Goal: Task Accomplishment & Management: Manage account settings

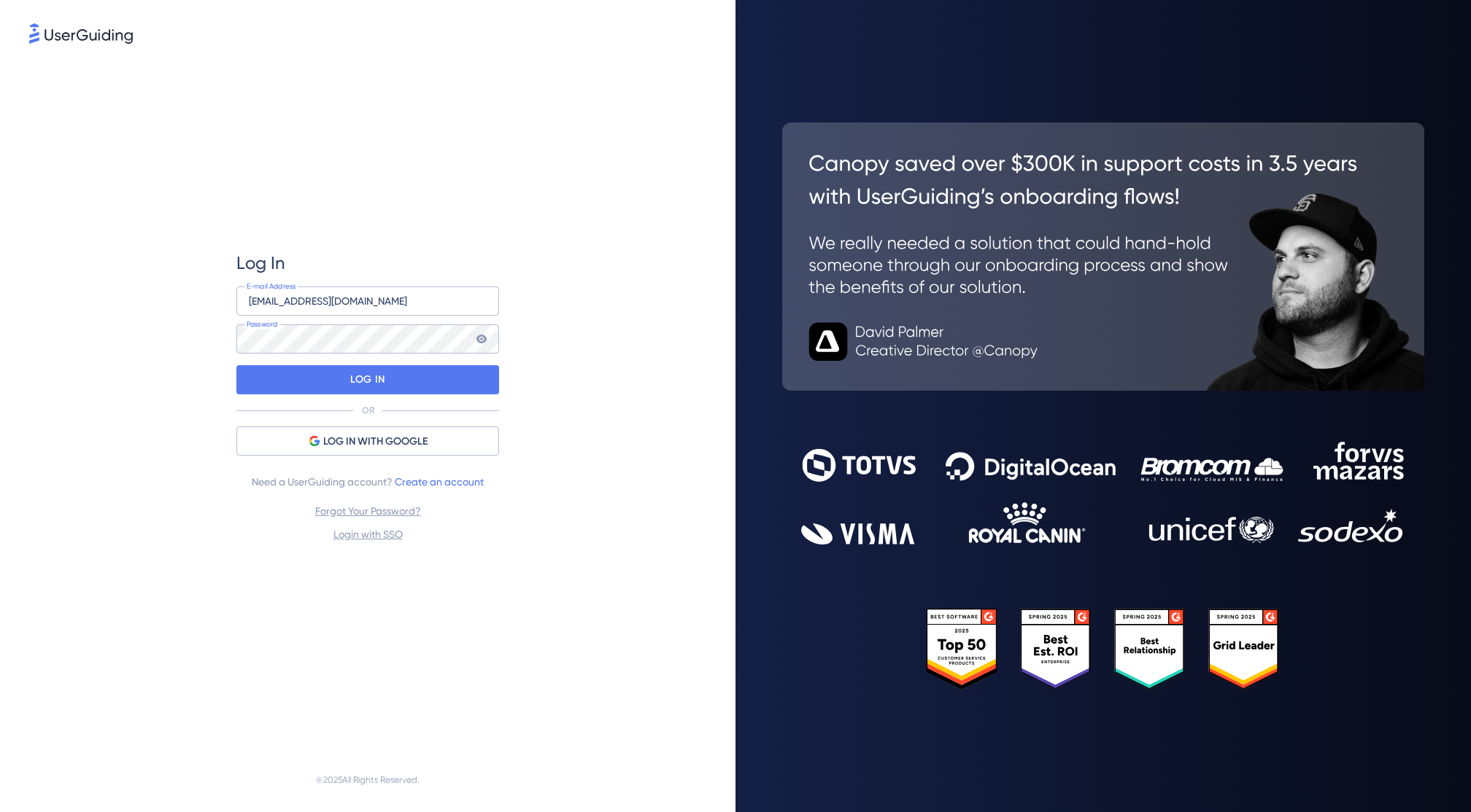
click at [236, 331] on div at bounding box center [236, 331] width 0 height 0
click at [236, 368] on div at bounding box center [236, 368] width 0 height 0
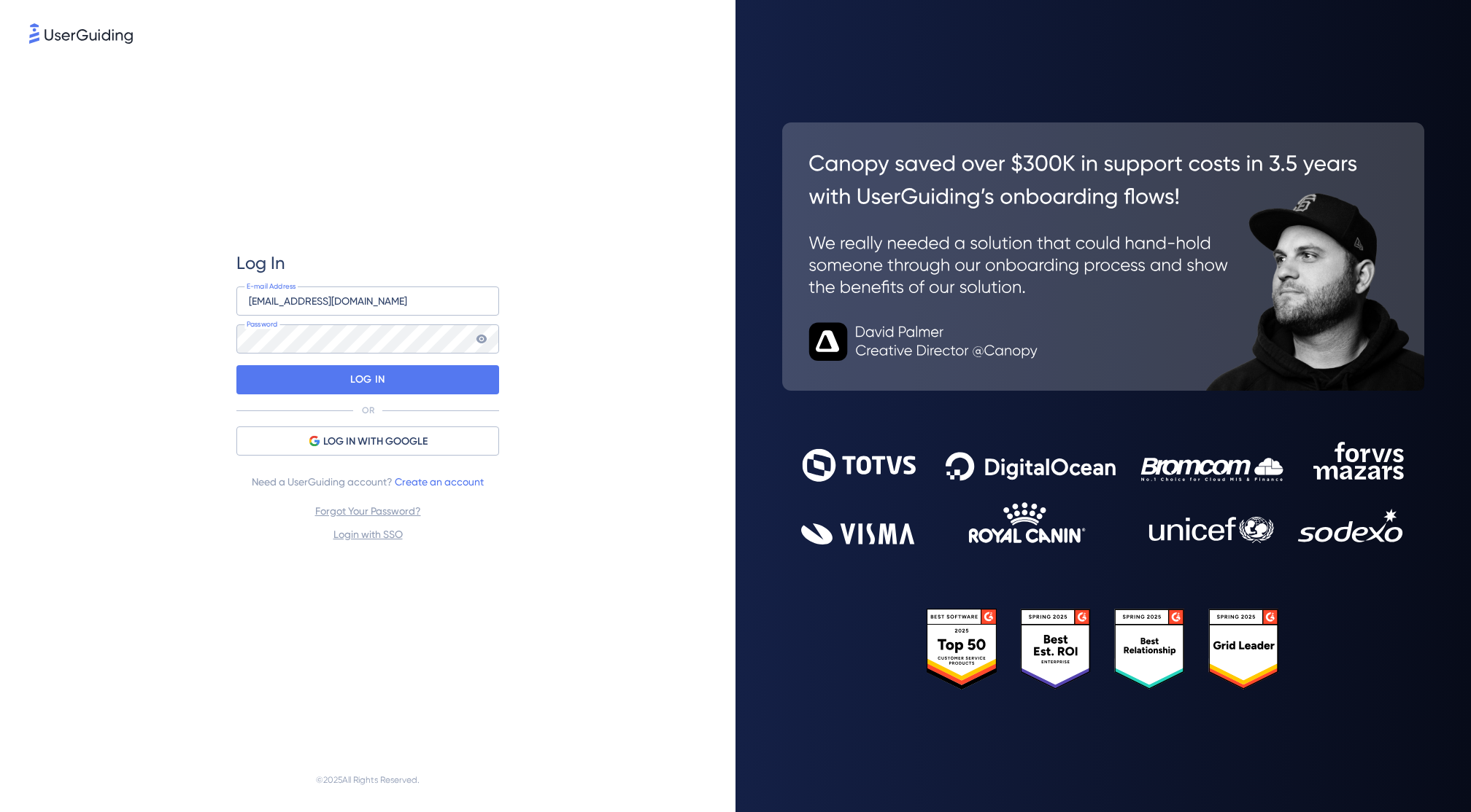
click at [543, 398] on div "Log In [EMAIL_ADDRESS][DOMAIN_NAME] E-mail Address Password LOG IN OR LOG IN WI…" at bounding box center [368, 397] width 677 height 702
click at [424, 375] on div "LOG IN" at bounding box center [368, 379] width 262 height 29
click at [236, 331] on div at bounding box center [236, 331] width 0 height 0
click at [236, 368] on div at bounding box center [236, 368] width 0 height 0
click at [136, 399] on div "Log In [EMAIL_ADDRESS][DOMAIN_NAME] E-mail Address Password LOG IN OR LOG IN WI…" at bounding box center [368, 397] width 677 height 702
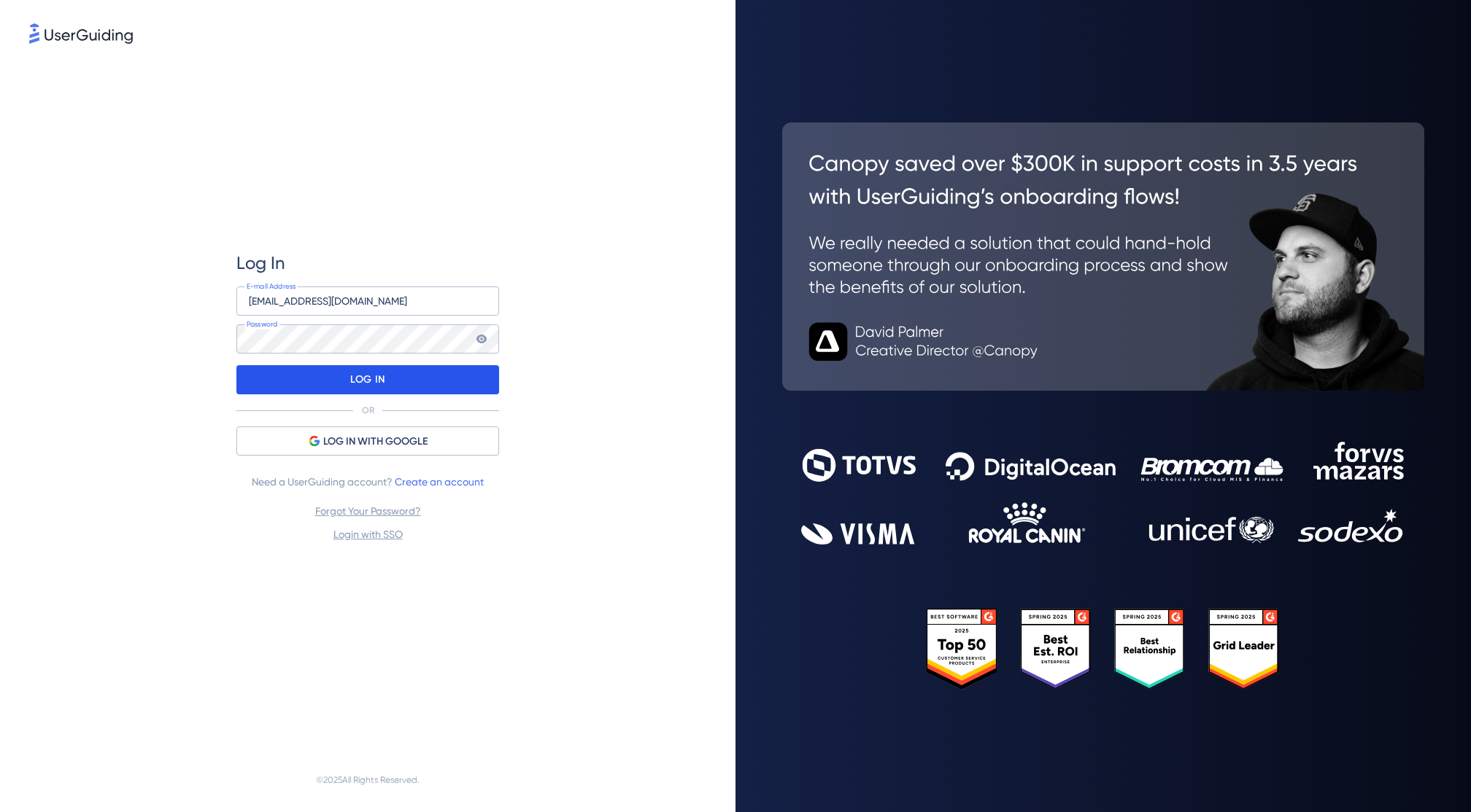
click at [284, 384] on div "LOG IN" at bounding box center [368, 379] width 262 height 29
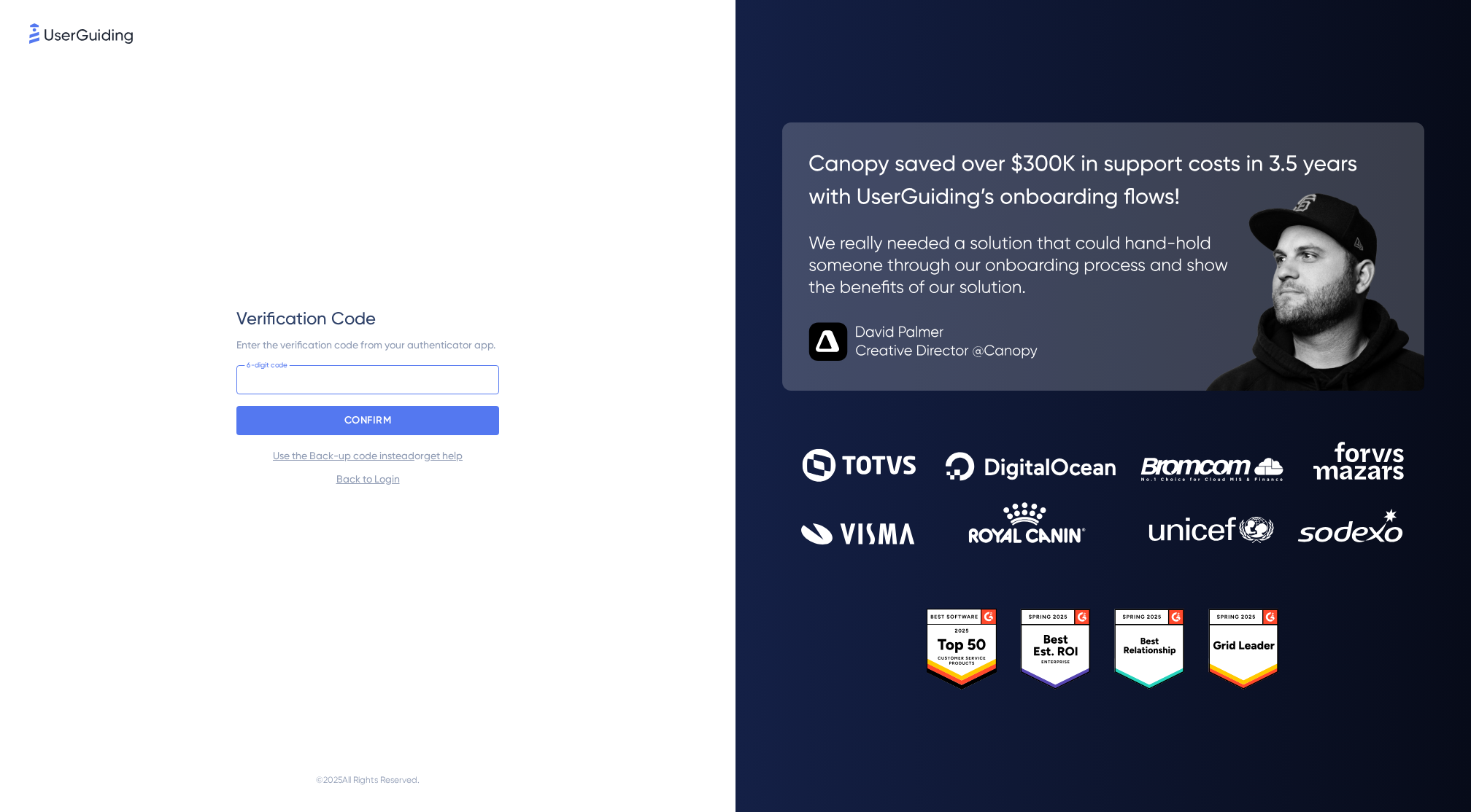
click at [273, 379] on input at bounding box center [368, 379] width 262 height 29
type input "690 889"
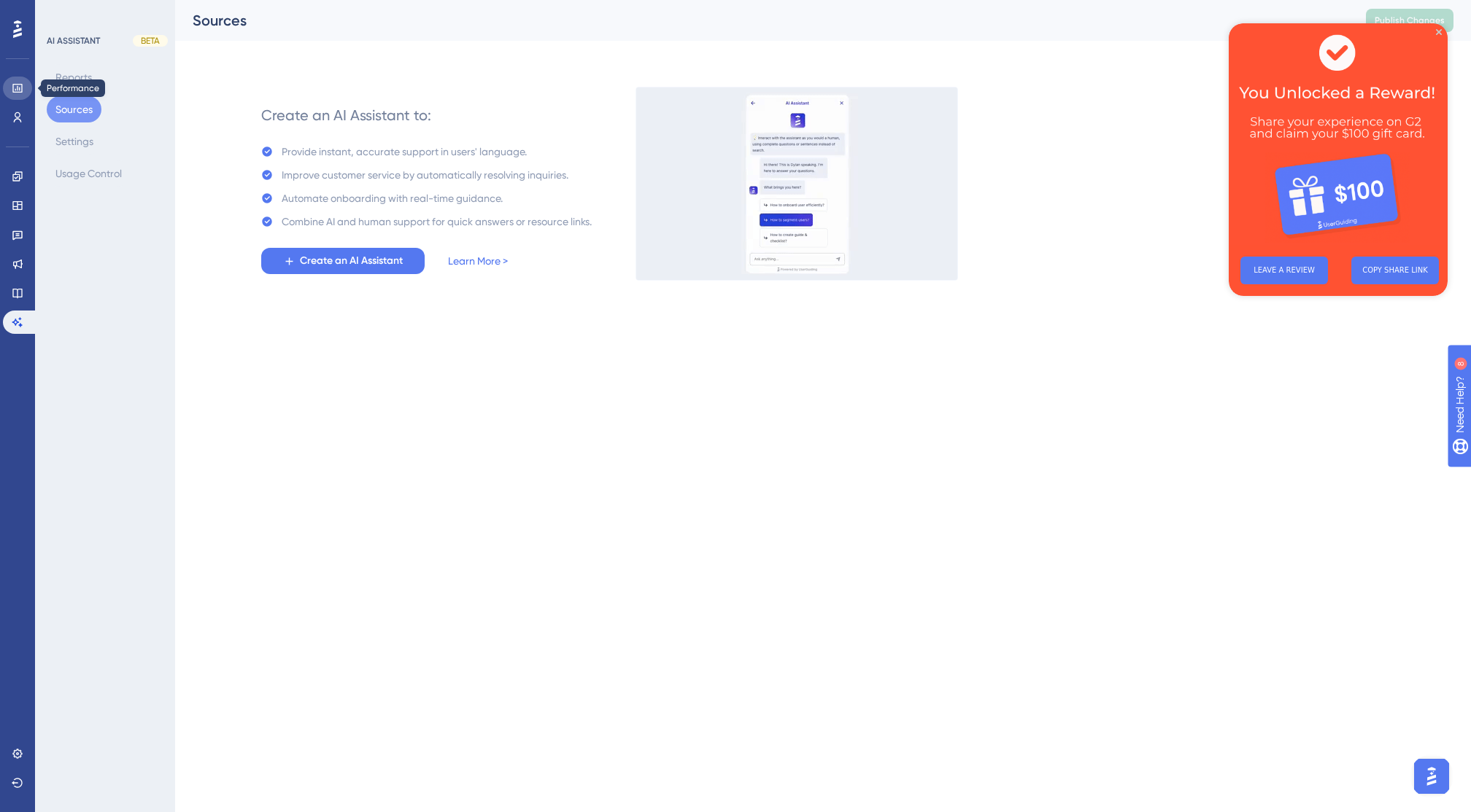
click at [19, 95] on link at bounding box center [17, 88] width 29 height 24
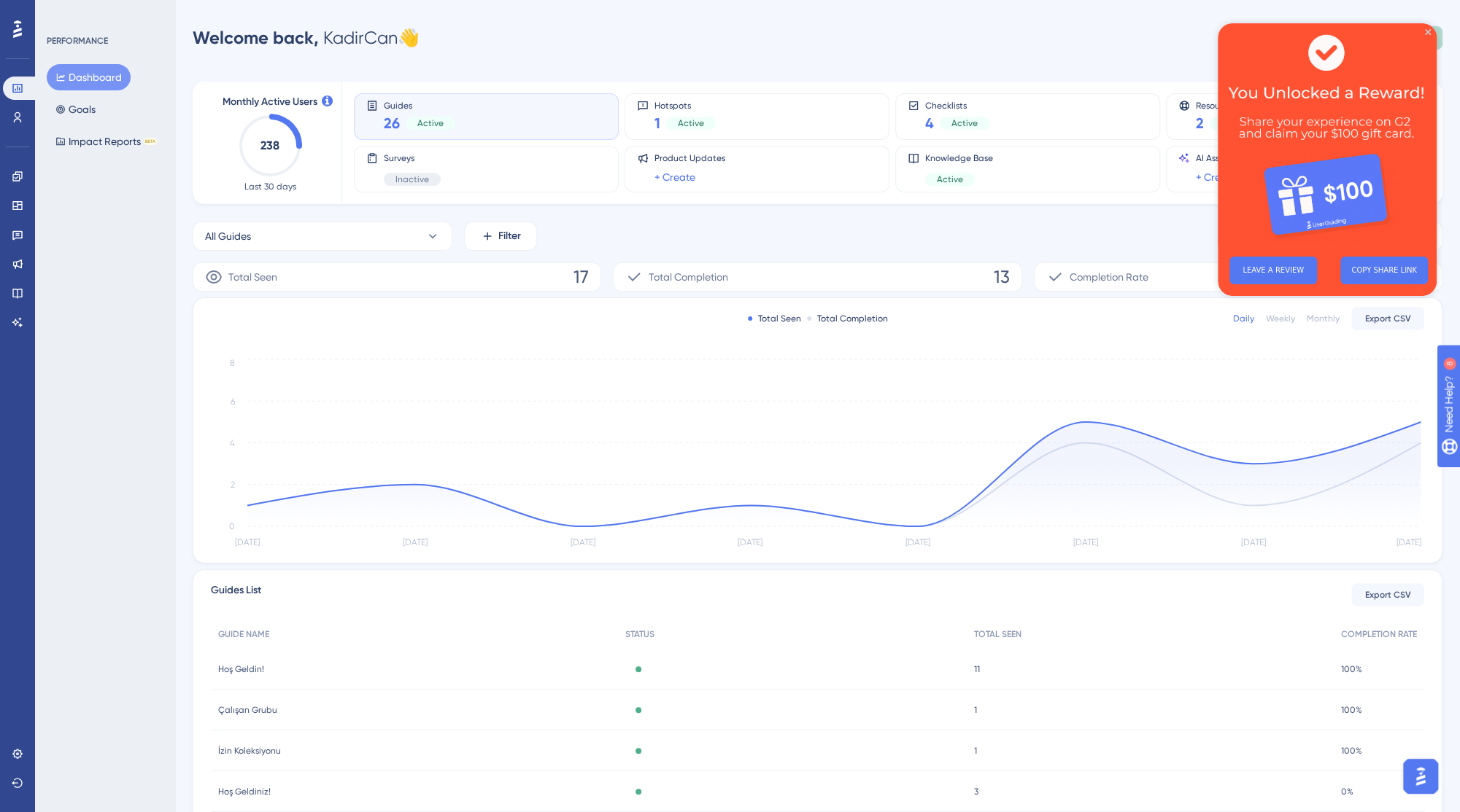
click at [260, 672] on span "Hoş Geldin!" at bounding box center [241, 670] width 46 height 12
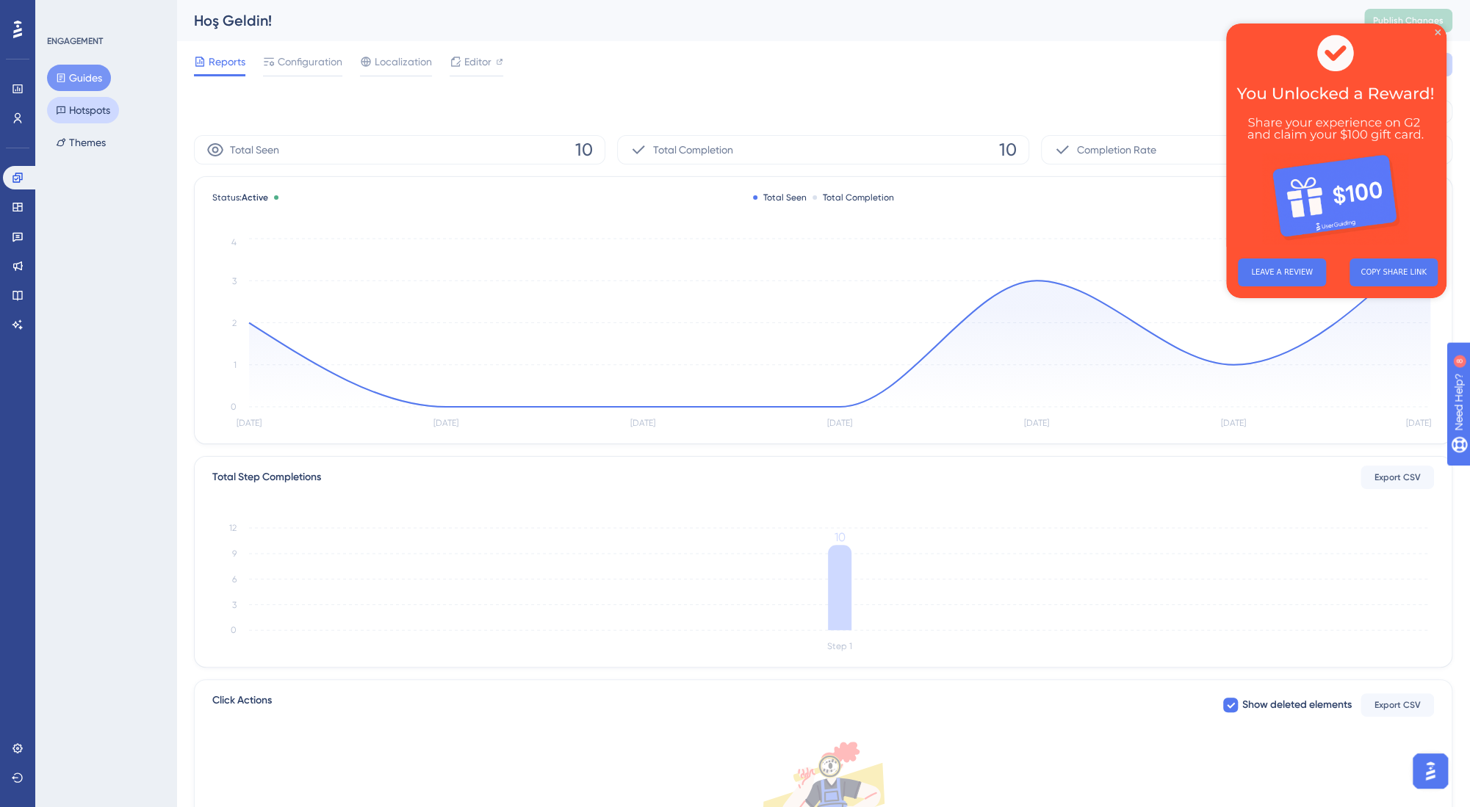
click at [98, 109] on button "Hotspots" at bounding box center [83, 110] width 72 height 26
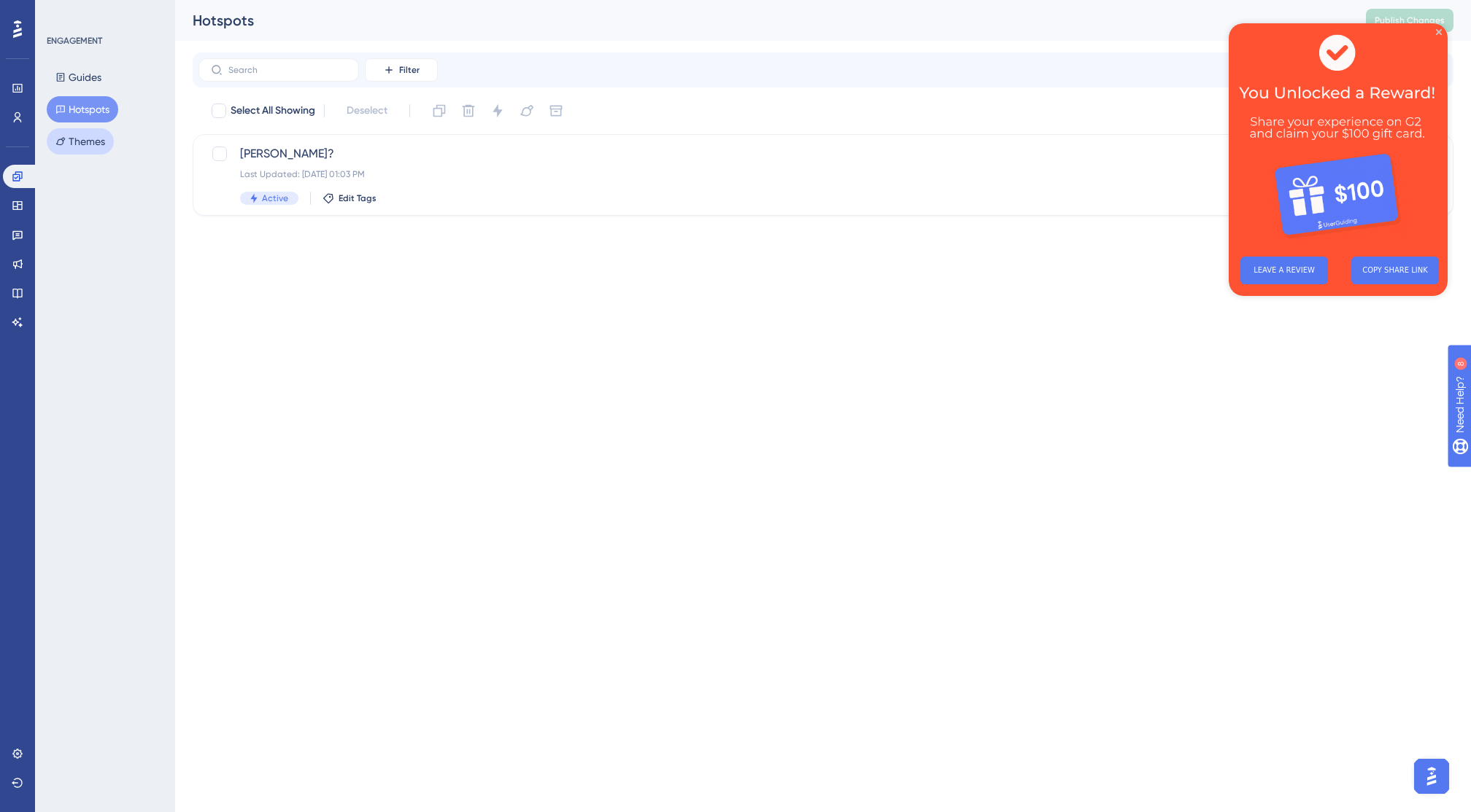
click at [94, 133] on button "Themes" at bounding box center [80, 141] width 68 height 26
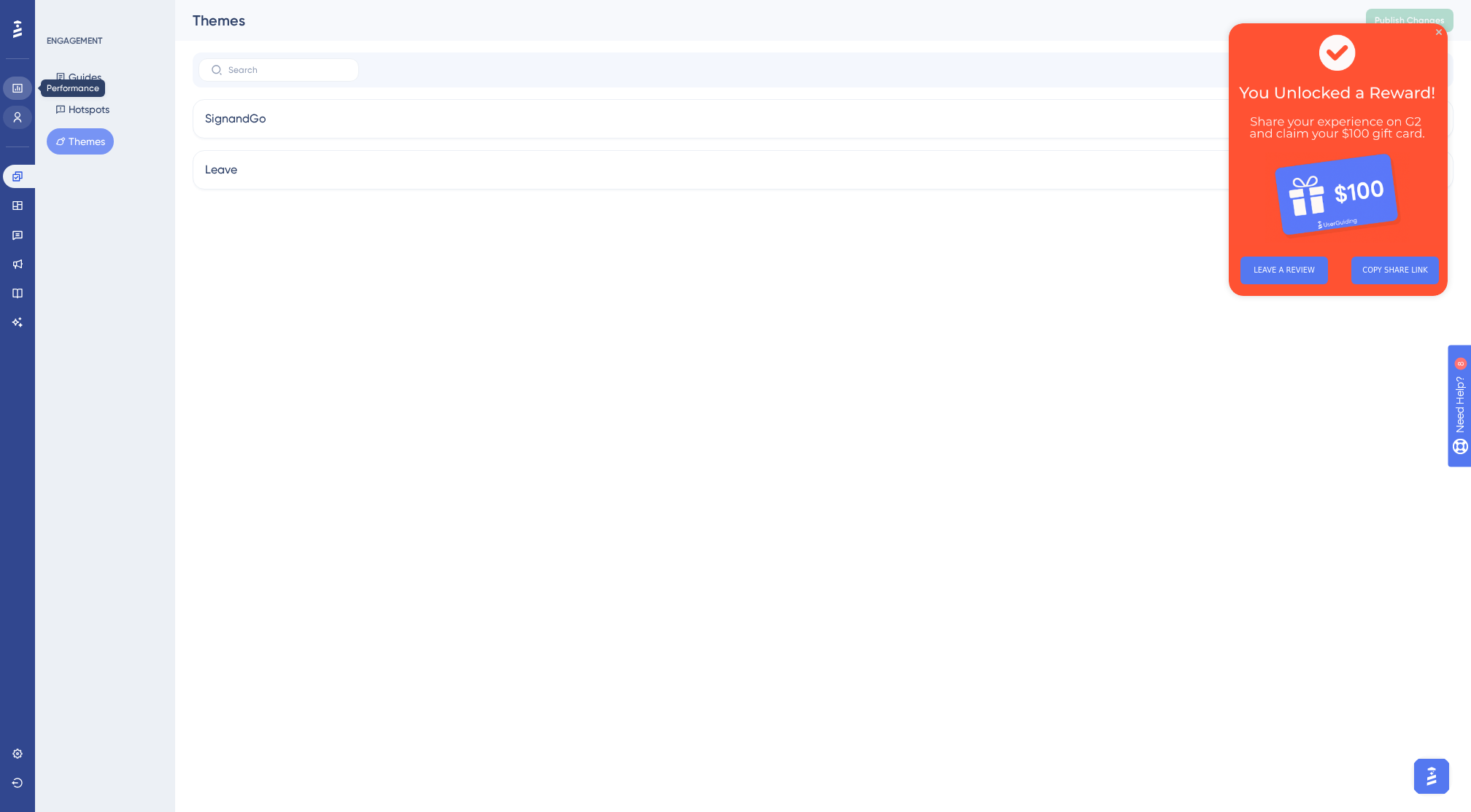
click at [15, 91] on icon at bounding box center [17, 87] width 10 height 9
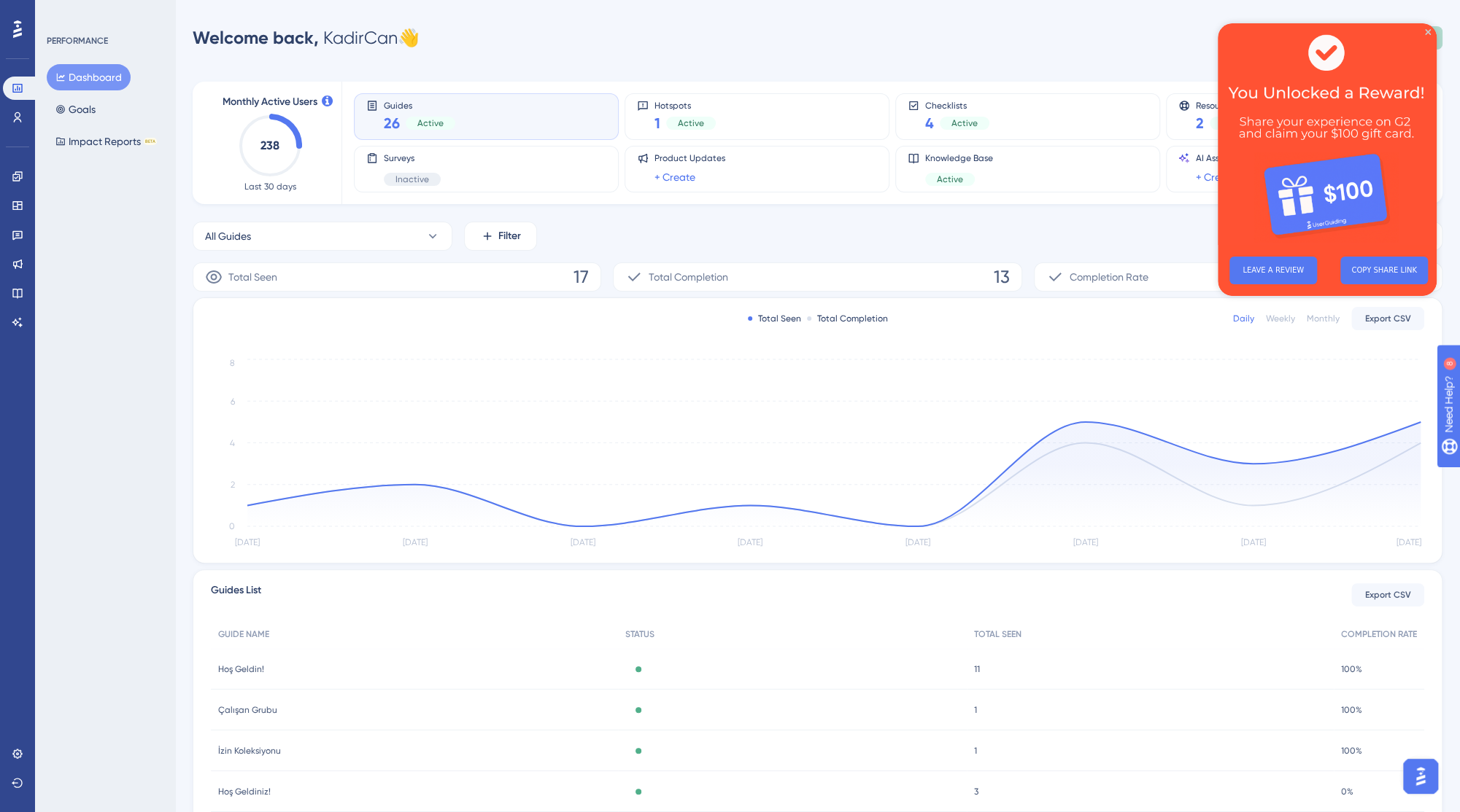
click at [1424, 30] on img at bounding box center [1327, 134] width 219 height 221
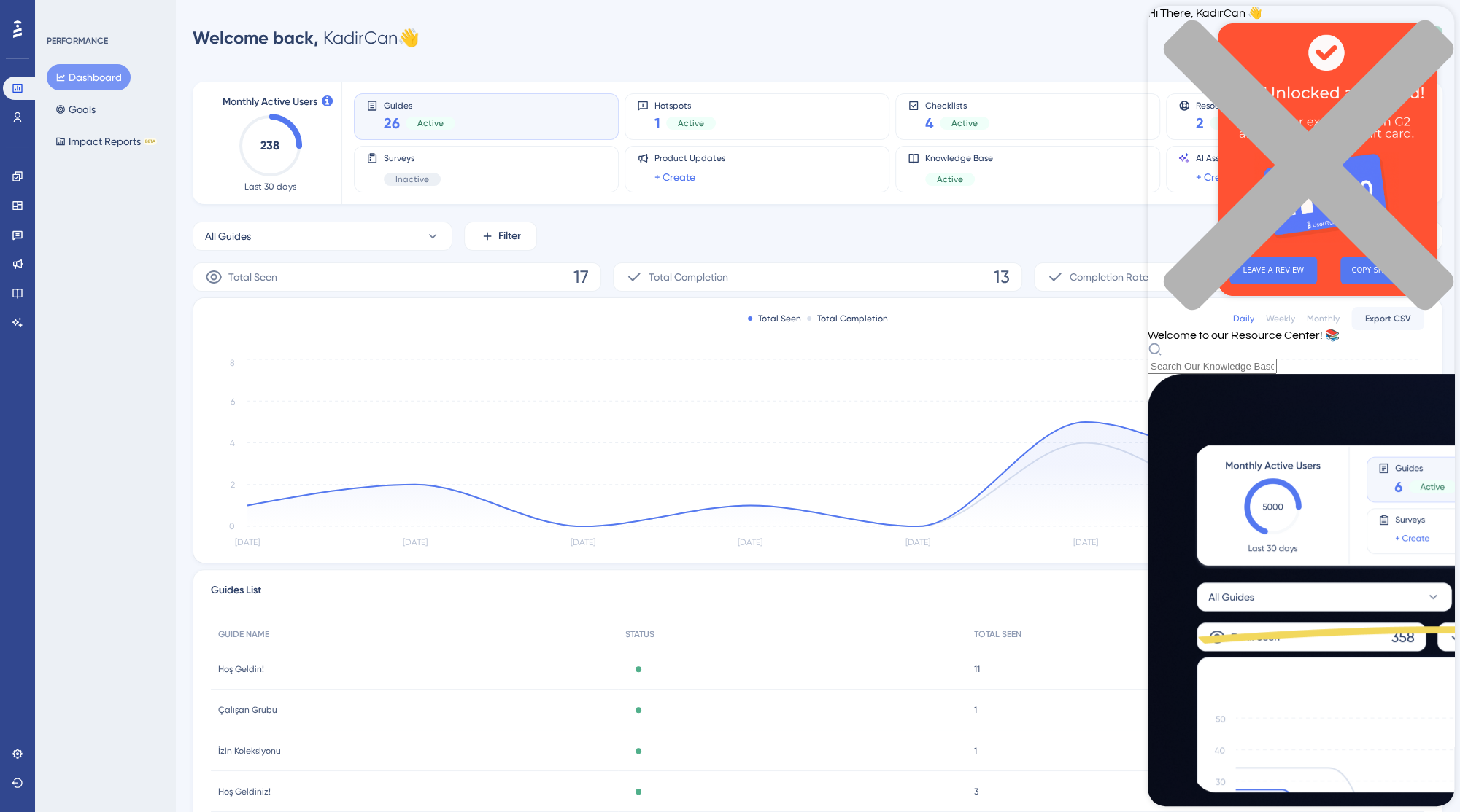
click at [1438, 29] on div "close resource center" at bounding box center [1301, 174] width 307 height 309
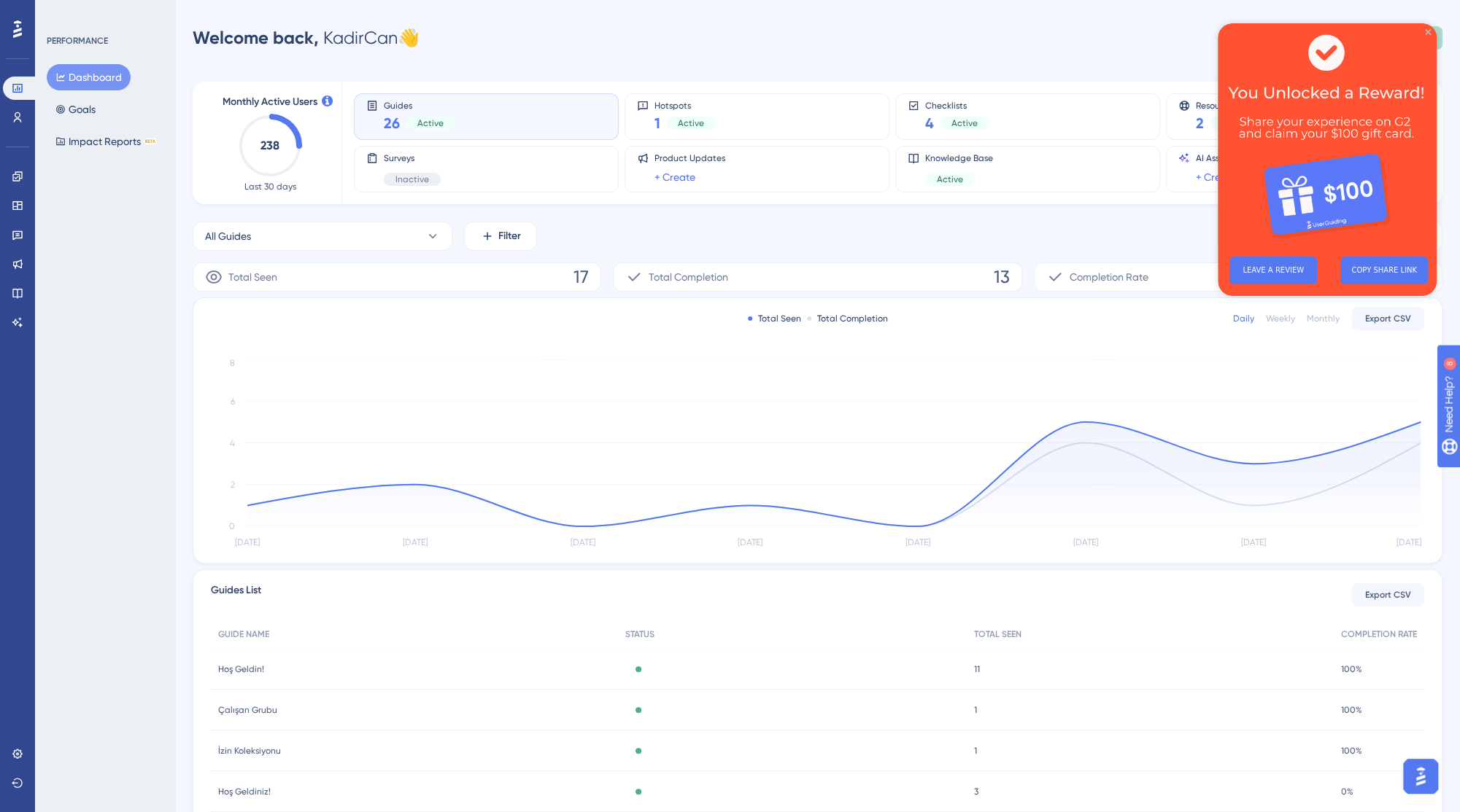
click at [1428, 30] on icon "Close Preview" at bounding box center [1428, 32] width 6 height 6
